Goal: Find specific page/section: Find specific page/section

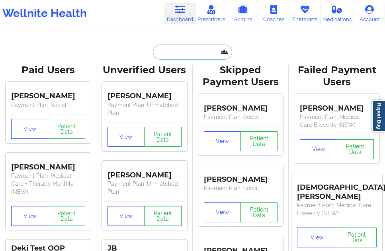
click at [194, 59] on input "text" at bounding box center [192, 52] width 79 height 15
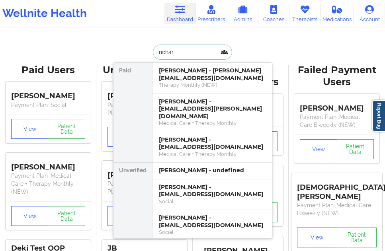
type input "[PERSON_NAME]"
click at [183, 184] on div "[PERSON_NAME] - [EMAIL_ADDRESS][DOMAIN_NAME]" at bounding box center [212, 191] width 107 height 15
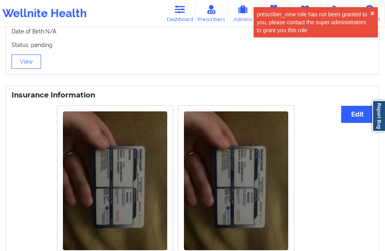
scroll to position [640, 0]
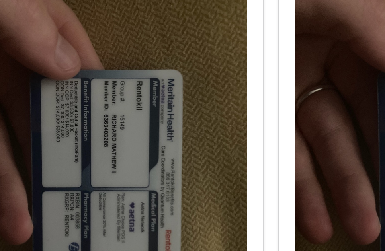
drag, startPoint x: 157, startPoint y: 135, endPoint x: 182, endPoint y: 59, distance: 81.1
click at [182, 59] on div at bounding box center [235, 103] width 115 height 150
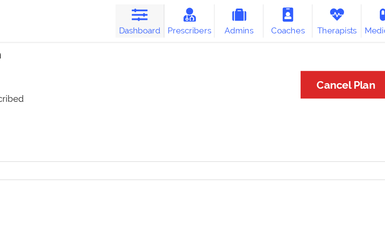
scroll to position [404, 0]
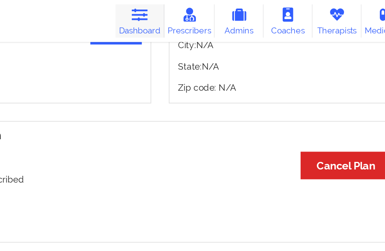
click at [185, 13] on icon at bounding box center [179, 9] width 10 height 9
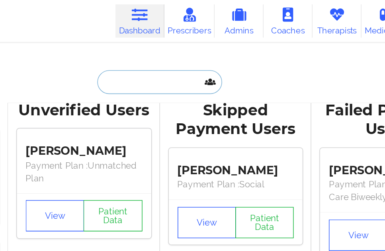
click at [188, 52] on input "text" at bounding box center [192, 52] width 79 height 15
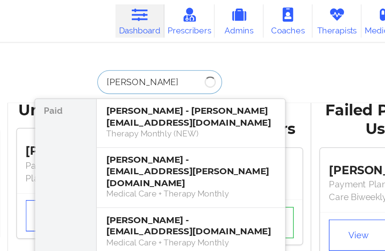
type input "[PERSON_NAME]"
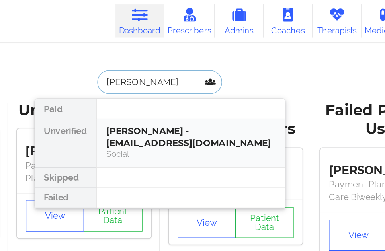
click at [197, 82] on div "[PERSON_NAME] - [EMAIL_ADDRESS][DOMAIN_NAME]" at bounding box center [212, 87] width 107 height 15
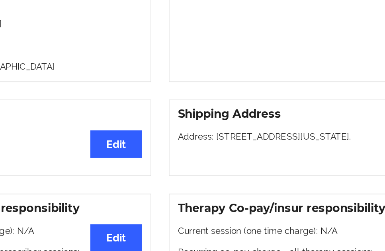
scroll to position [76, 0]
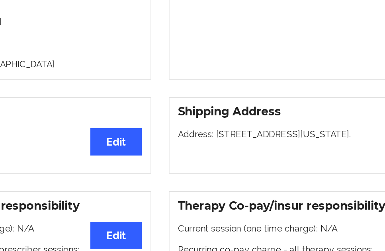
click at [314, 106] on div "Medical Team Edit Provider: N/A Therapist: N/A" at bounding box center [289, 88] width 182 height 110
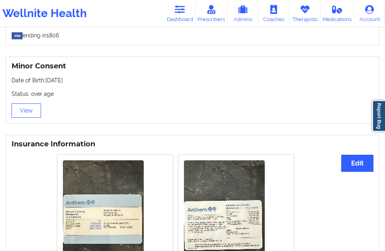
scroll to position [554, 0]
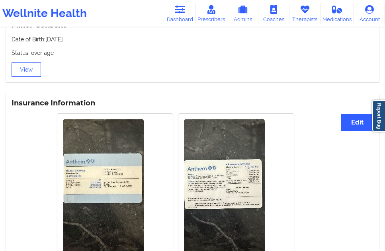
click at [111, 162] on img at bounding box center [103, 190] width 81 height 143
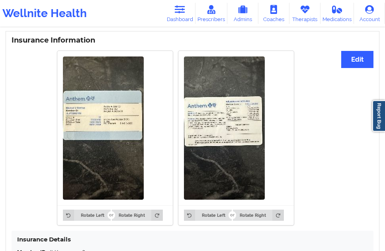
scroll to position [713, 0]
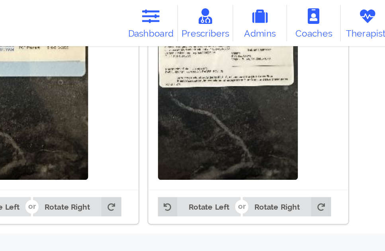
drag, startPoint x: 198, startPoint y: 85, endPoint x: 204, endPoint y: 84, distance: 7.0
click at [198, 85] on img at bounding box center [224, 32] width 81 height 143
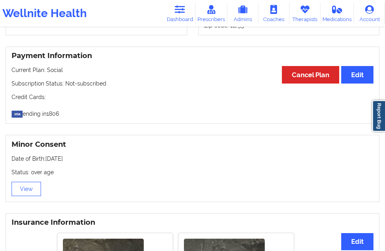
scroll to position [434, 0]
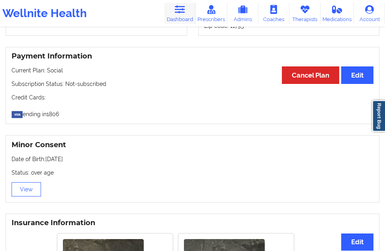
click at [172, 17] on link "Dashboard" at bounding box center [179, 13] width 31 height 21
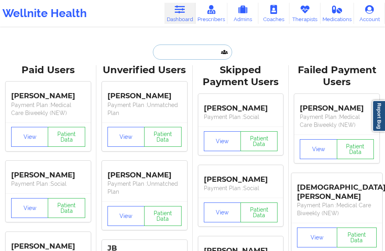
click at [169, 50] on input "text" at bounding box center [192, 52] width 79 height 15
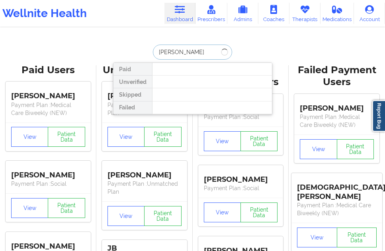
type input "[PERSON_NAME]"
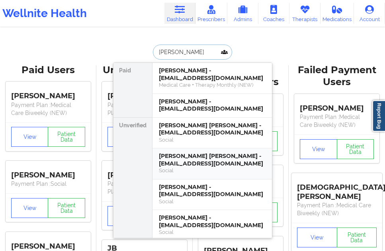
click at [194, 153] on div "[PERSON_NAME] [PERSON_NAME] - [EMAIL_ADDRESS][DOMAIN_NAME]" at bounding box center [212, 160] width 107 height 15
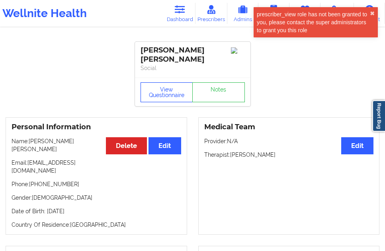
click at [171, 86] on button "View Questionnaire" at bounding box center [167, 92] width 53 height 20
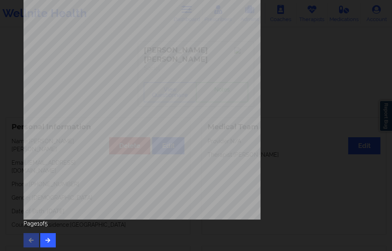
scroll to position [129, 0]
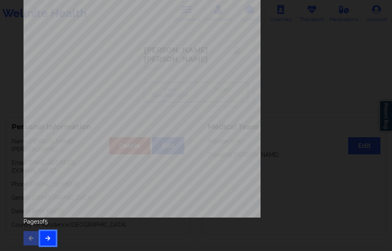
click at [44, 238] on button "button" at bounding box center [48, 238] width 16 height 14
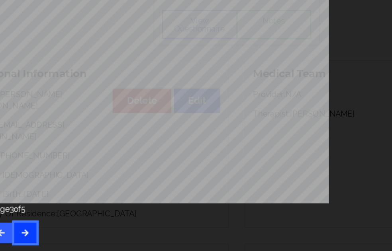
click at [53, 239] on button "button" at bounding box center [48, 238] width 16 height 14
